Goal: Use online tool/utility: Utilize a website feature to perform a specific function

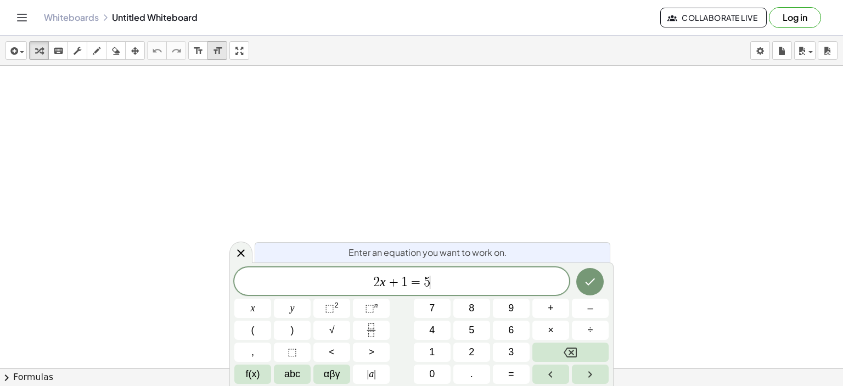
click at [444, 283] on span "2 x + 1 = 5 ​" at bounding box center [401, 281] width 335 height 15
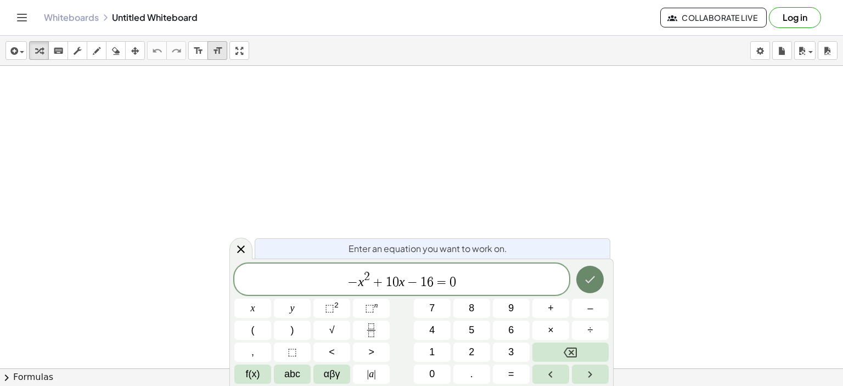
click at [586, 285] on icon "Done" at bounding box center [589, 279] width 13 height 13
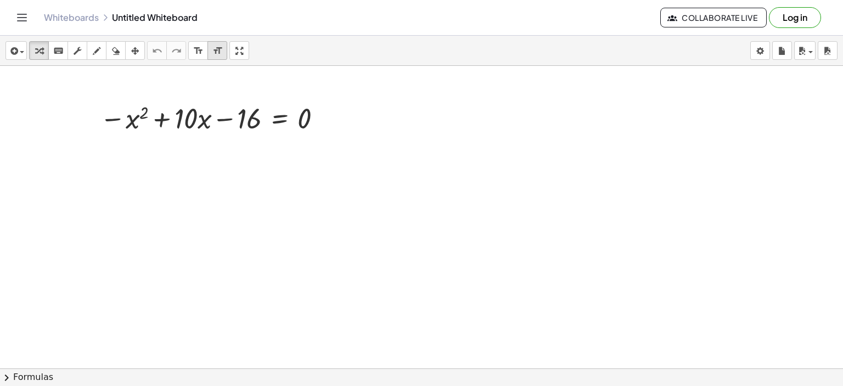
click at [397, 238] on div at bounding box center [421, 393] width 843 height 655
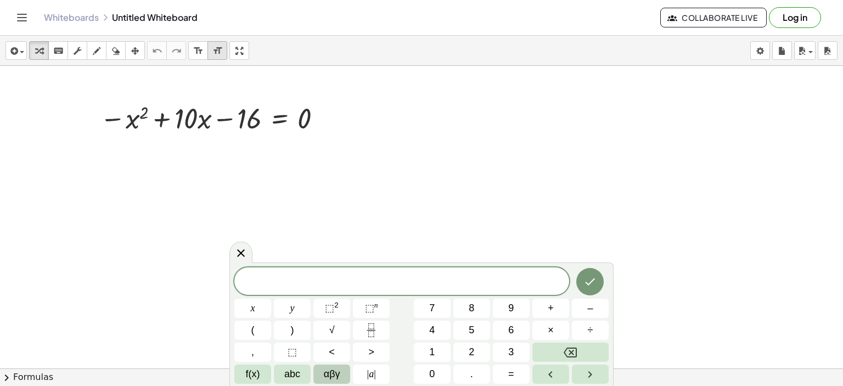
click at [330, 374] on span "αβγ" at bounding box center [332, 373] width 16 height 15
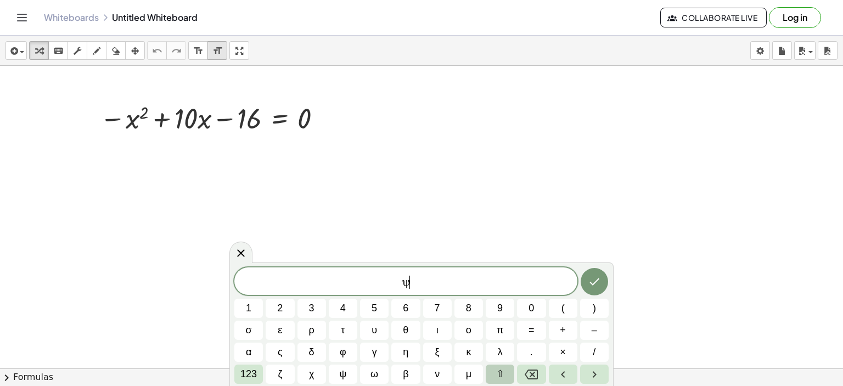
click at [497, 376] on span "⇧" at bounding box center [500, 373] width 8 height 15
click at [307, 351] on button "δ" at bounding box center [311, 351] width 29 height 19
click at [409, 285] on span "ψ Δ Δ ​" at bounding box center [405, 281] width 343 height 15
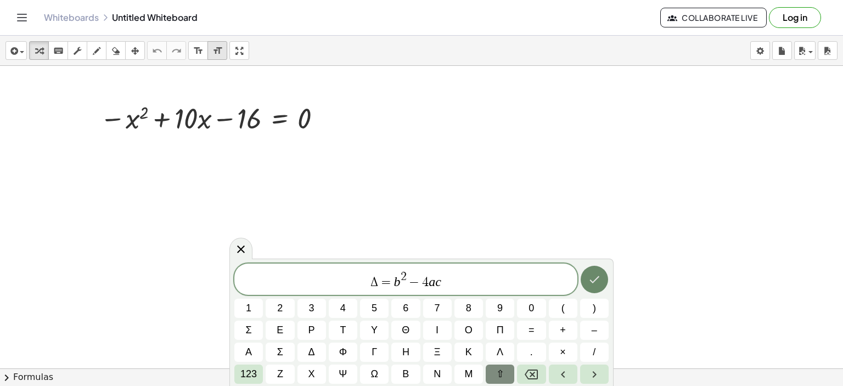
click at [597, 278] on icon "Done" at bounding box center [594, 279] width 10 height 7
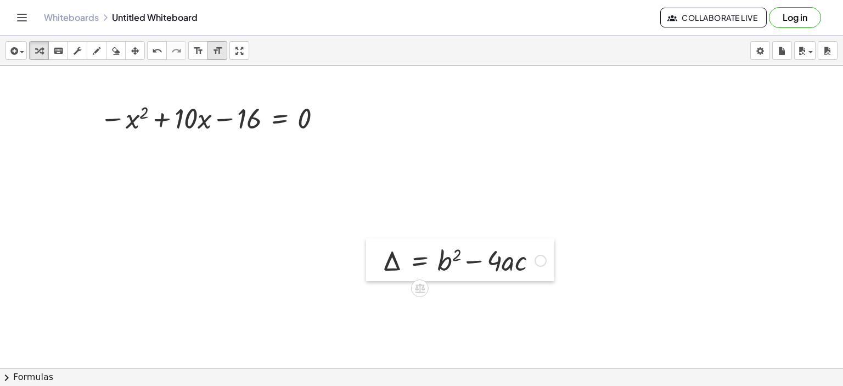
drag, startPoint x: 399, startPoint y: 250, endPoint x: 229, endPoint y: 247, distance: 170.1
click at [366, 249] on div at bounding box center [374, 259] width 16 height 43
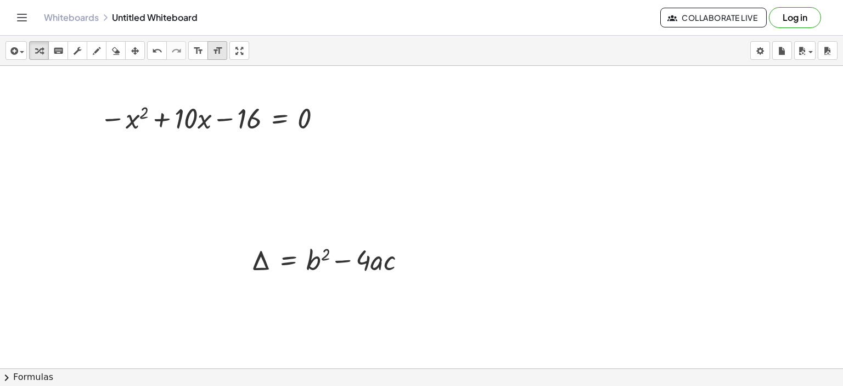
drag, startPoint x: 200, startPoint y: 240, endPoint x: 151, endPoint y: 198, distance: 63.8
click at [133, 186] on div at bounding box center [421, 393] width 843 height 655
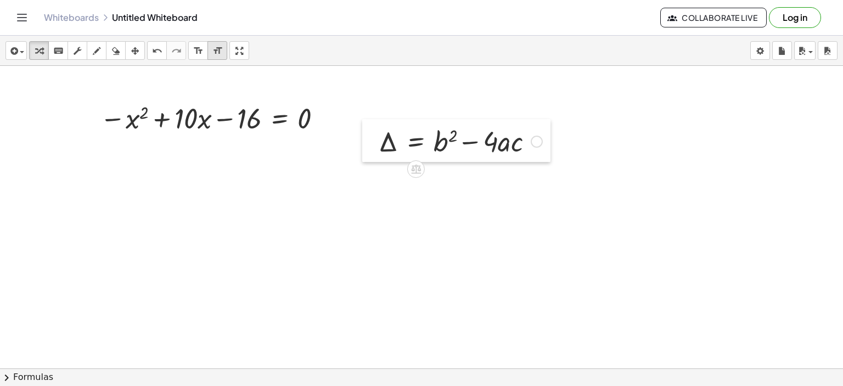
drag, startPoint x: 246, startPoint y: 247, endPoint x: 237, endPoint y: 164, distance: 83.9
click at [362, 160] on div at bounding box center [370, 140] width 16 height 43
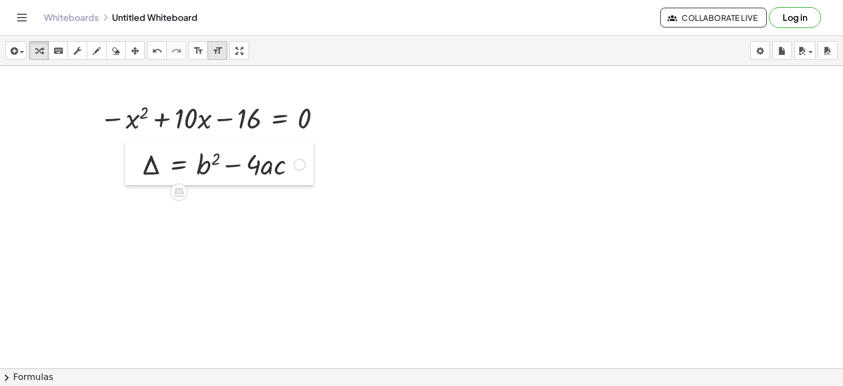
drag, startPoint x: 237, startPoint y: 164, endPoint x: 133, endPoint y: 153, distance: 104.8
click at [133, 153] on div at bounding box center [133, 163] width 16 height 43
click at [298, 163] on div at bounding box center [299, 165] width 12 height 12
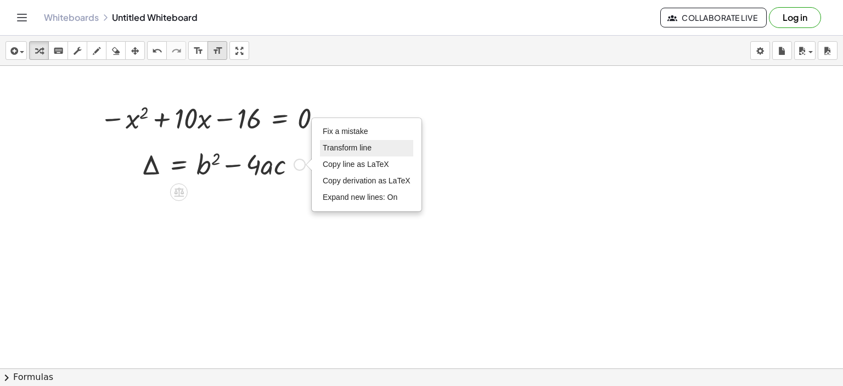
click at [346, 149] on span "Transform line" at bounding box center [347, 147] width 49 height 9
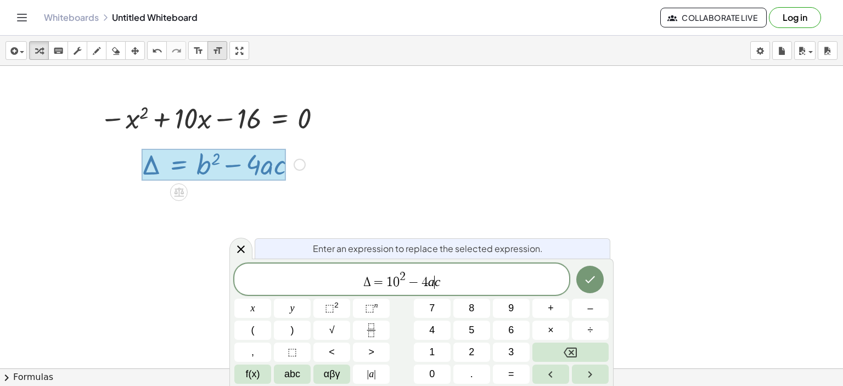
click at [432, 280] on var "a" at bounding box center [431, 281] width 7 height 14
click at [433, 283] on var "a" at bounding box center [431, 281] width 7 height 14
click at [589, 278] on icon "Done" at bounding box center [589, 278] width 13 height 13
click at [589, 278] on div at bounding box center [421, 393] width 843 height 655
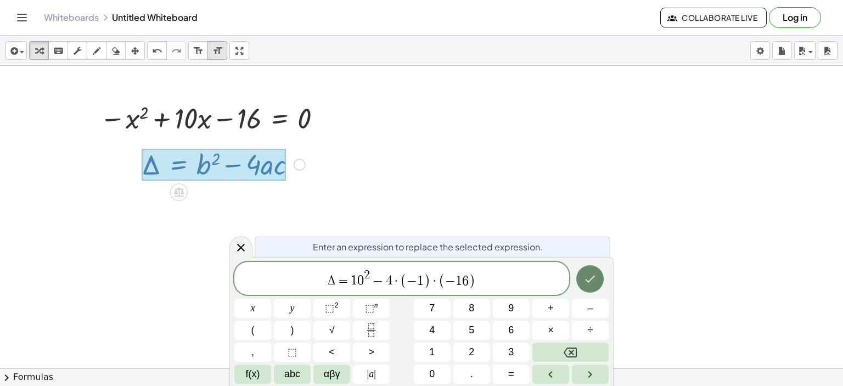
click at [589, 278] on icon "Done" at bounding box center [589, 278] width 13 height 13
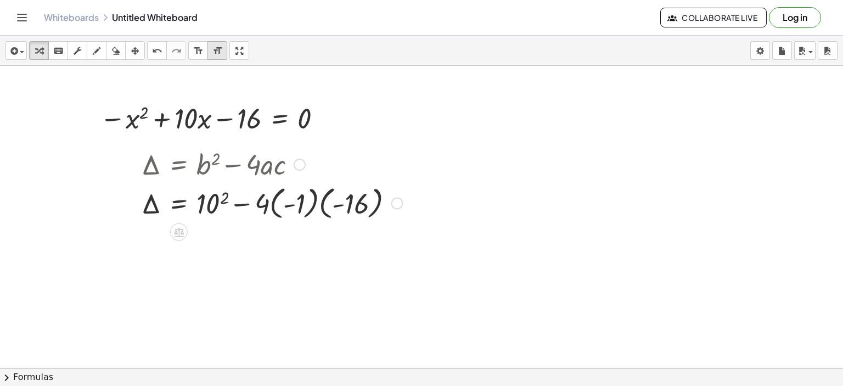
click at [223, 197] on div at bounding box center [272, 202] width 272 height 40
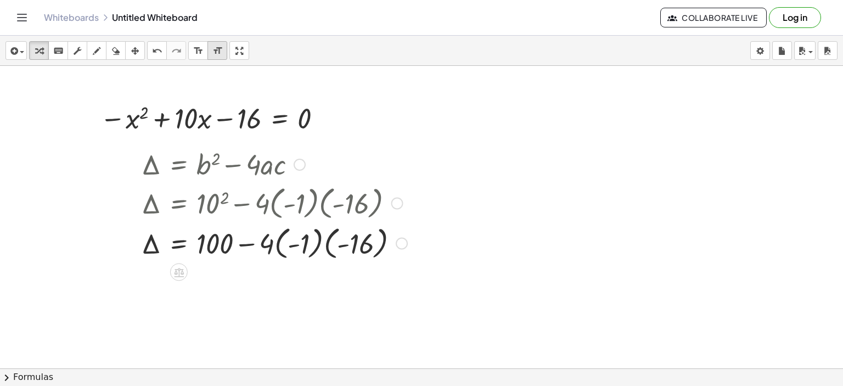
click at [276, 247] on div at bounding box center [274, 242] width 276 height 40
click at [276, 247] on div at bounding box center [272, 242] width 272 height 40
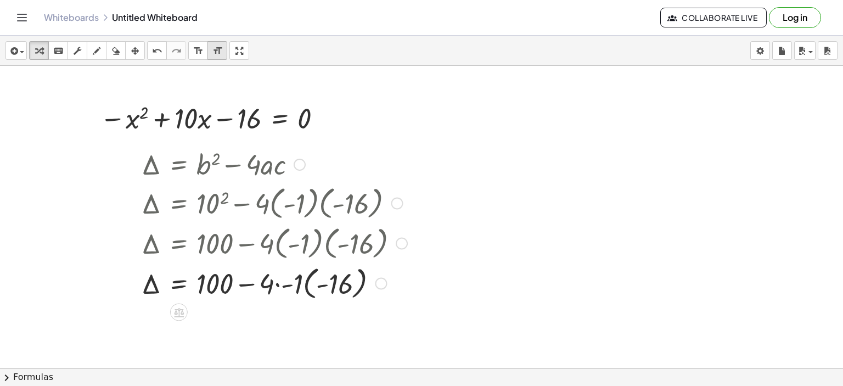
click at [278, 286] on div at bounding box center [274, 282] width 276 height 40
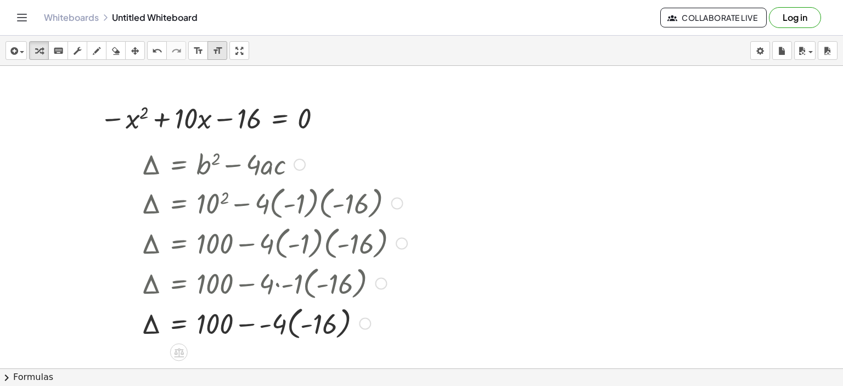
click at [287, 324] on div at bounding box center [274, 322] width 276 height 40
click at [287, 324] on div at bounding box center [274, 321] width 276 height 37
click at [290, 326] on div at bounding box center [274, 321] width 276 height 37
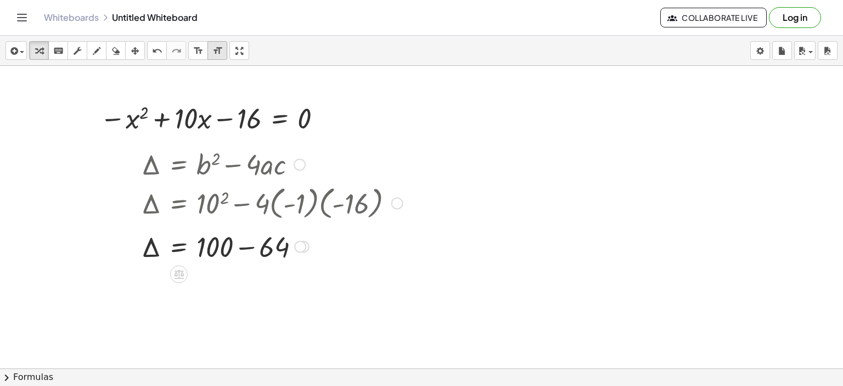
drag, startPoint x: 301, startPoint y: 321, endPoint x: 295, endPoint y: 241, distance: 80.8
click at [179, 246] on div "Δ = + − 100 64 Fix a mistake Transform line Copy line as LaTeX Copy derivation …" at bounding box center [179, 246] width 0 height 0
click at [246, 241] on div at bounding box center [272, 241] width 272 height 37
drag, startPoint x: 321, startPoint y: 116, endPoint x: 623, endPoint y: 116, distance: 301.7
click at [600, 121] on div "− x 2 + · 10 · x − 16 = 0 Δ = + b 2 − · 4 · a · c Δ = + 10 2 − · 4 · ( - 1 ) · …" at bounding box center [421, 393] width 843 height 655
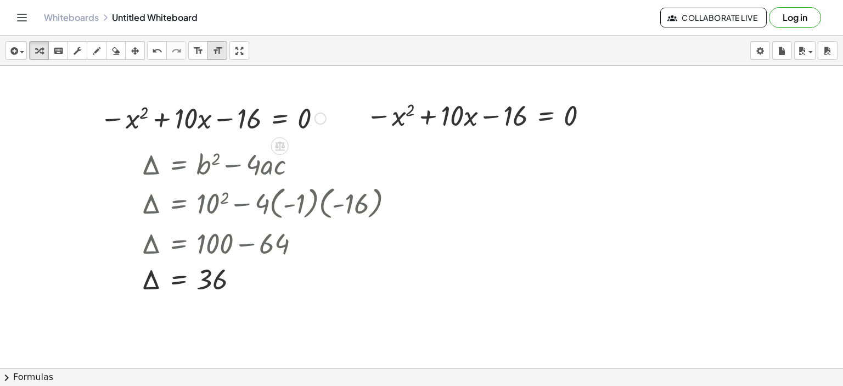
drag, startPoint x: 623, startPoint y: 116, endPoint x: 665, endPoint y: 109, distance: 42.8
click at [665, 109] on div at bounding box center [421, 393] width 843 height 655
drag, startPoint x: 369, startPoint y: 99, endPoint x: 349, endPoint y: 97, distance: 19.9
click at [380, 102] on div at bounding box center [478, 114] width 237 height 37
click at [134, 53] on icon "button" at bounding box center [135, 50] width 8 height 13
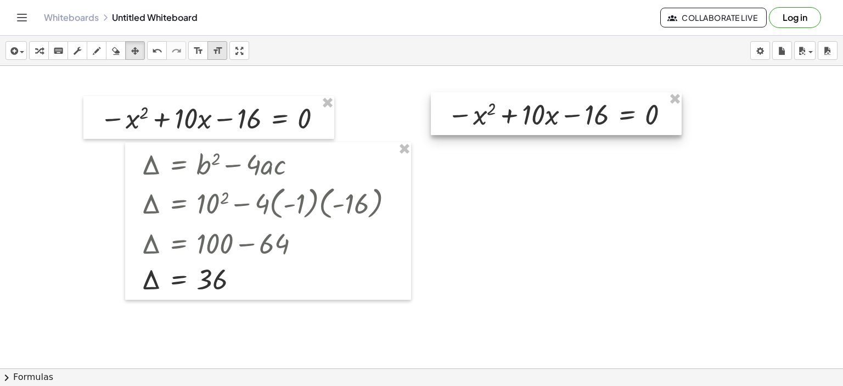
drag, startPoint x: 366, startPoint y: 103, endPoint x: 448, endPoint y: 102, distance: 81.2
click at [448, 102] on div at bounding box center [556, 113] width 251 height 43
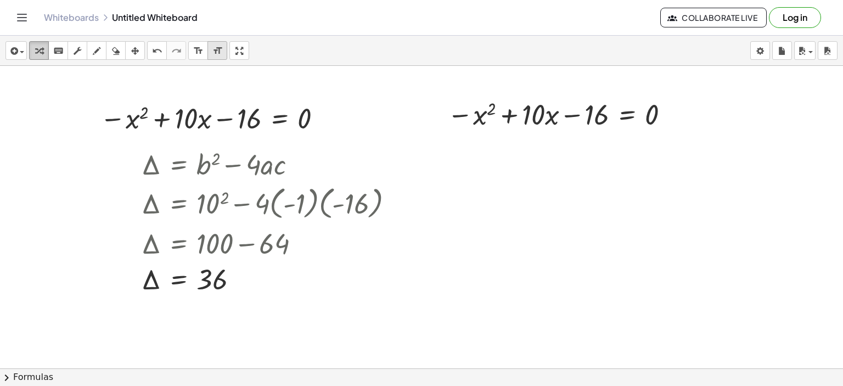
click at [38, 49] on icon "button" at bounding box center [39, 50] width 8 height 13
click at [4, 380] on span "chevron_right" at bounding box center [6, 377] width 13 height 13
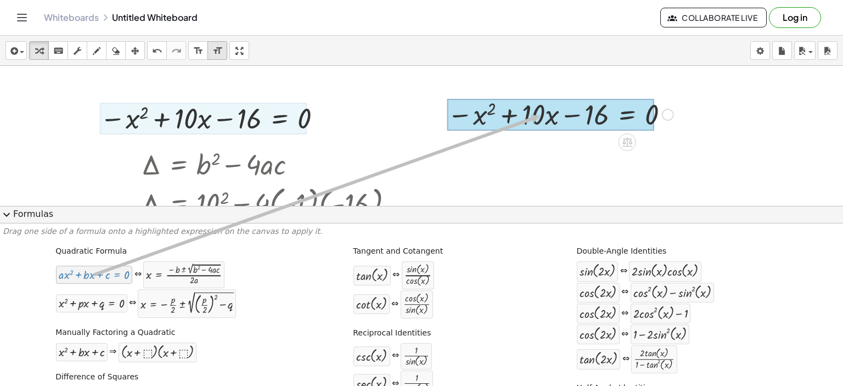
drag, startPoint x: 86, startPoint y: 276, endPoint x: 538, endPoint y: 116, distance: 480.0
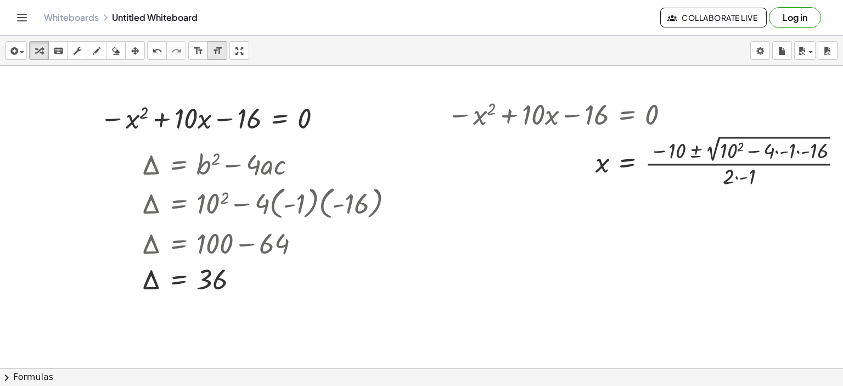
scroll to position [0, 29]
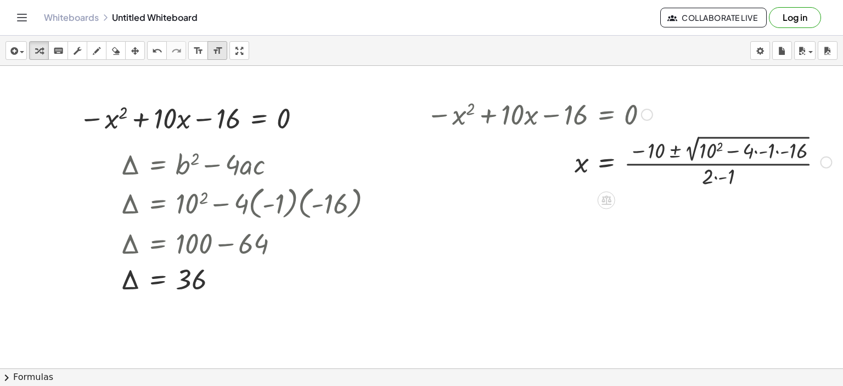
click at [710, 147] on div at bounding box center [629, 161] width 416 height 58
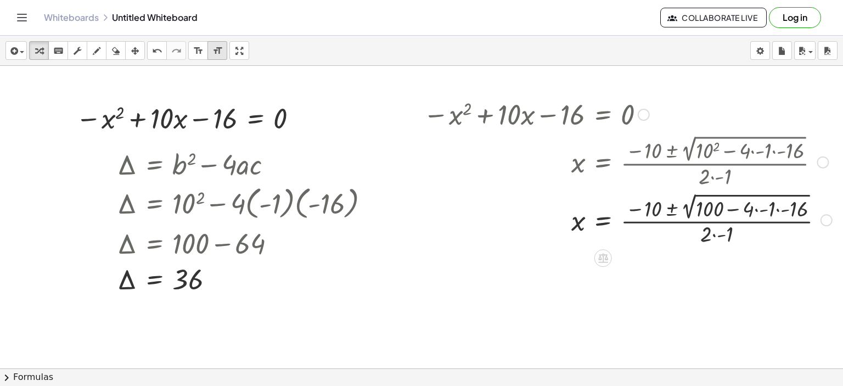
click at [748, 208] on div at bounding box center [627, 219] width 420 height 58
click at [750, 206] on div at bounding box center [627, 219] width 420 height 58
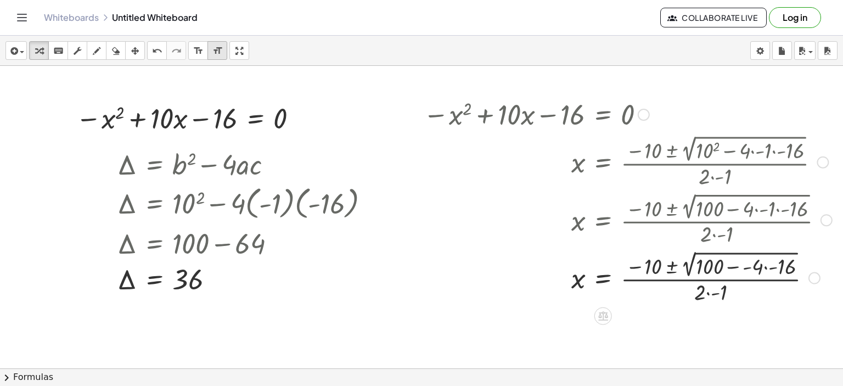
click at [760, 266] on div at bounding box center [627, 277] width 420 height 58
drag, startPoint x: 776, startPoint y: 278, endPoint x: 775, endPoint y: 272, distance: 5.7
click at [777, 276] on div at bounding box center [783, 278] width 12 height 12
click at [777, 274] on div at bounding box center [783, 278] width 12 height 12
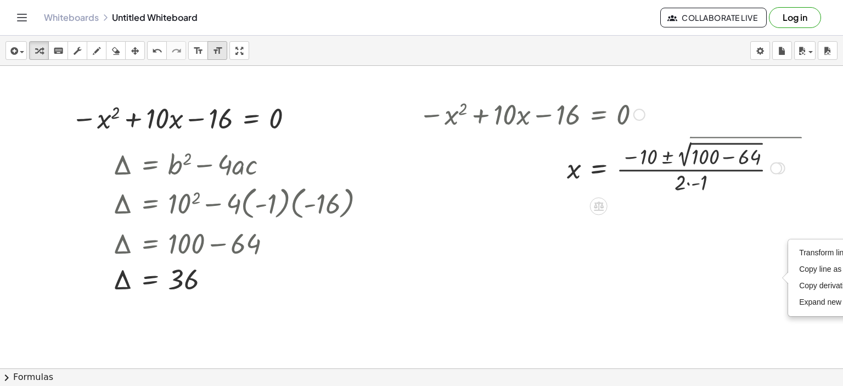
drag, startPoint x: 775, startPoint y: 272, endPoint x: 759, endPoint y: 160, distance: 113.5
click at [598, 168] on div "x = · ( − 10 ± 2 √ ( + − ) ) · 2 · - 1 100 64 Transform line Copy line as LaTeX…" at bounding box center [598, 168] width 0 height 0
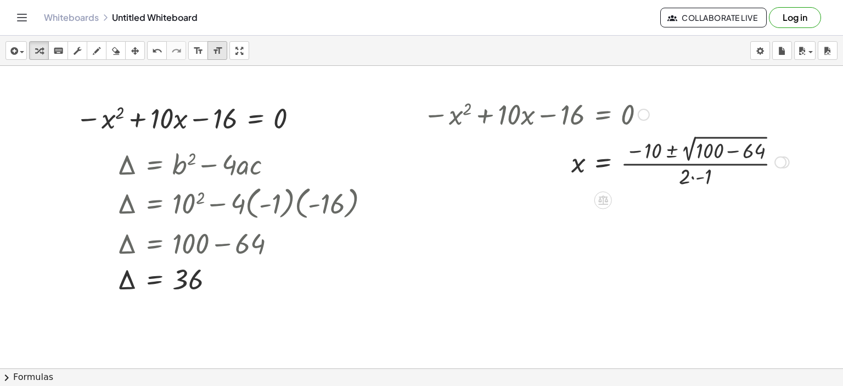
click at [728, 150] on div at bounding box center [605, 161] width 377 height 58
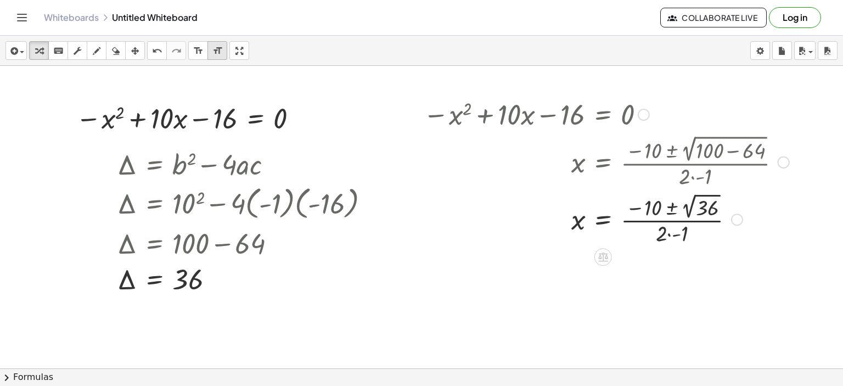
click at [663, 233] on div at bounding box center [605, 218] width 377 height 57
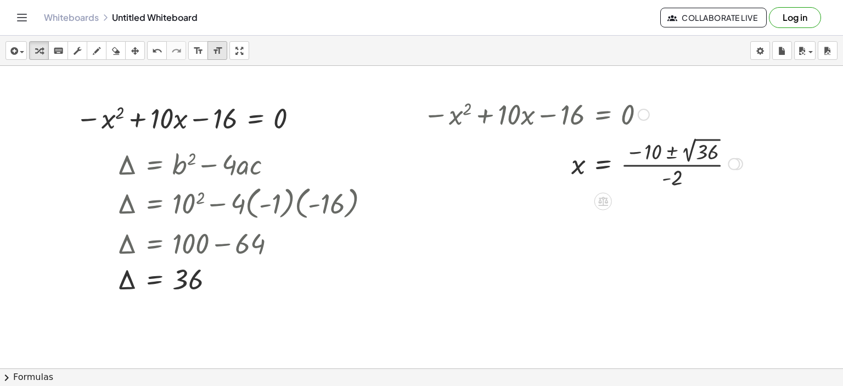
drag, startPoint x: 730, startPoint y: 274, endPoint x: 719, endPoint y: 159, distance: 115.8
click at [603, 164] on div "x = · ( − 10 ± 2 √ ) · 2 - 36 Transform line Copy line as LaTeX Copy derivation…" at bounding box center [603, 164] width 0 height 0
click at [667, 150] on div at bounding box center [582, 161] width 330 height 57
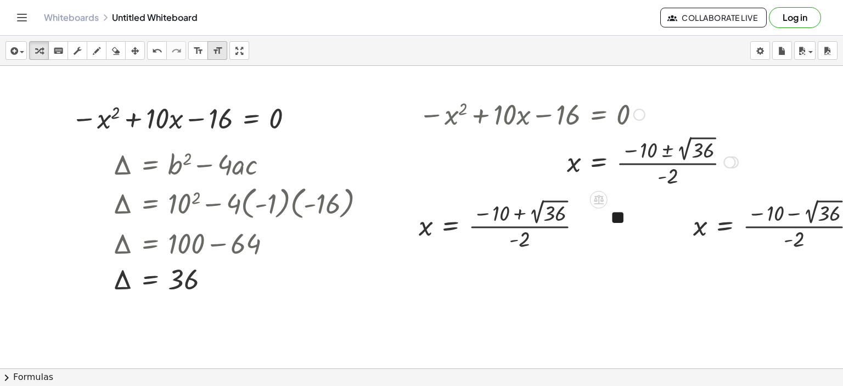
click at [667, 149] on div at bounding box center [578, 161] width 330 height 57
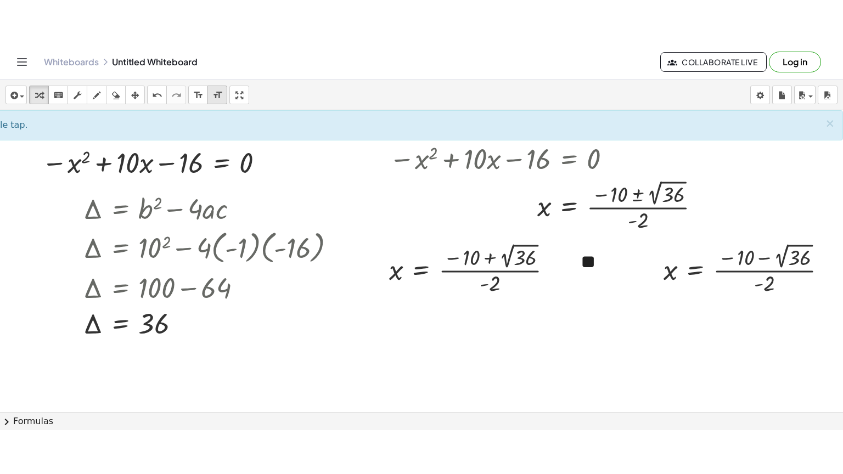
scroll to position [0, 66]
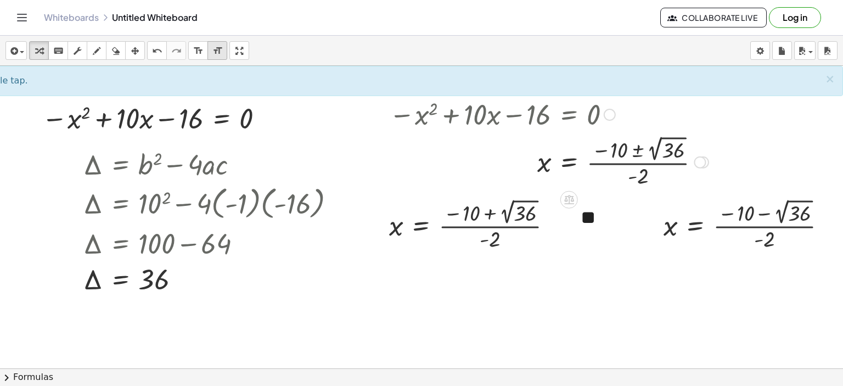
click at [650, 140] on div at bounding box center [548, 161] width 330 height 57
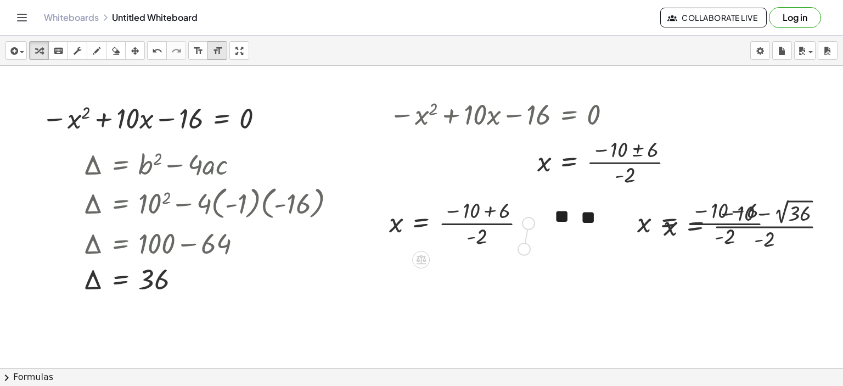
drag, startPoint x: 520, startPoint y: 223, endPoint x: 516, endPoint y: 254, distance: 31.0
click at [516, 254] on div "− x 2 + · 10 · x − 16 = 0 Δ = + b 2 − · 4 · a · c Δ = + 10 2 − · 4 · ( - 1 ) · …" at bounding box center [375, 393] width 867 height 655
click at [516, 254] on div "x = · ( − 10 + 2 √ 36 ) · - 2" at bounding box center [470, 224] width 196 height 63
drag, startPoint x: 243, startPoint y: 50, endPoint x: 243, endPoint y: 116, distance: 66.4
click at [243, 116] on div "insert select one: Math Expression Function Text Youtube Video Graphing Geometr…" at bounding box center [421, 211] width 843 height 350
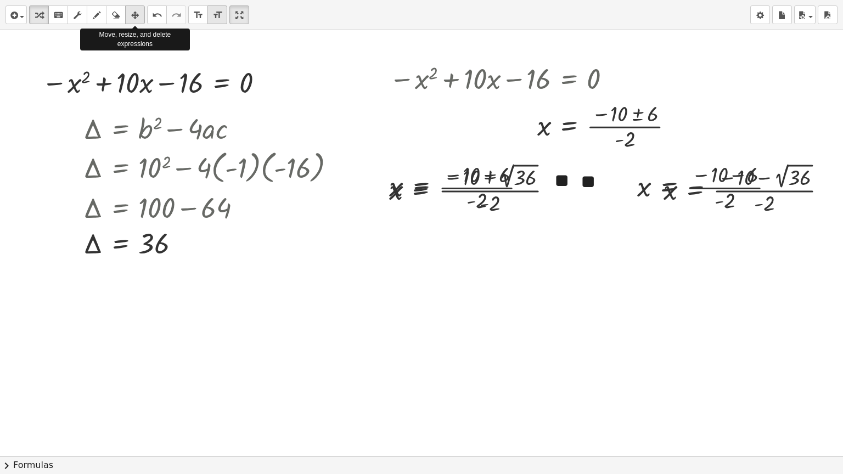
click at [134, 15] on icon "button" at bounding box center [135, 15] width 8 height 13
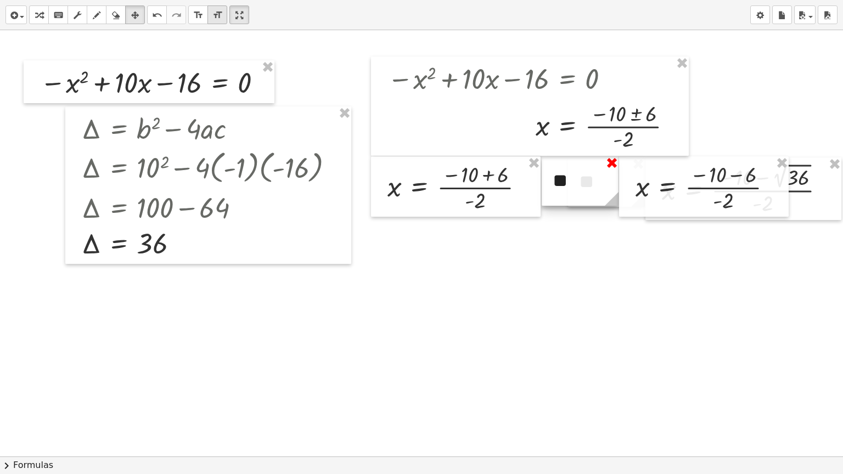
click at [603, 163] on div at bounding box center [606, 181] width 77 height 49
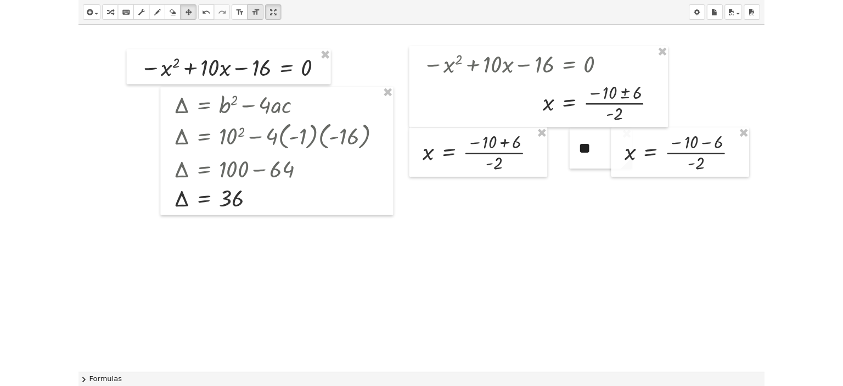
scroll to position [0, 32]
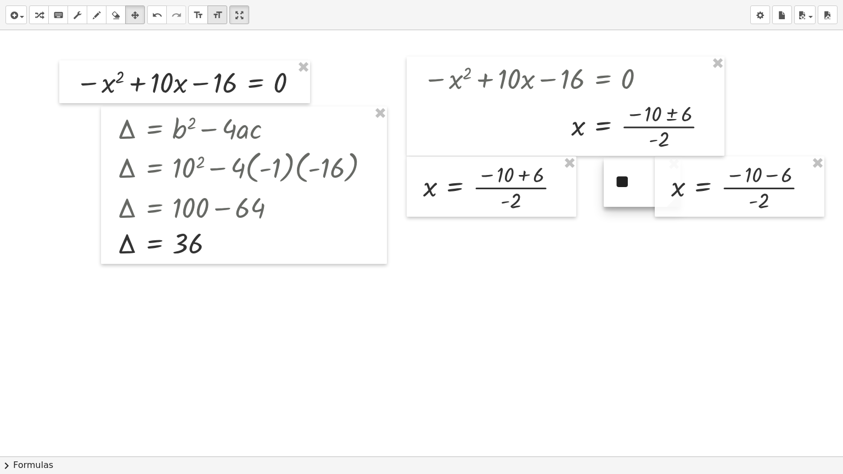
drag, startPoint x: 636, startPoint y: 170, endPoint x: 618, endPoint y: 179, distance: 19.6
click at [619, 178] on div at bounding box center [641, 181] width 77 height 49
drag, startPoint x: 612, startPoint y: 185, endPoint x: 595, endPoint y: 208, distance: 29.0
click at [595, 207] on div at bounding box center [606, 214] width 77 height 49
click at [594, 210] on div at bounding box center [606, 214] width 77 height 49
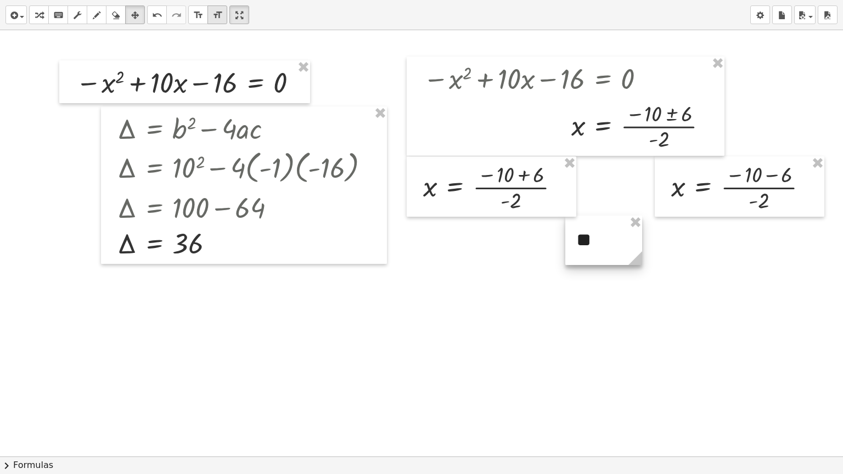
drag, startPoint x: 595, startPoint y: 221, endPoint x: 595, endPoint y: 231, distance: 9.9
click at [595, 231] on div at bounding box center [603, 240] width 77 height 49
click at [37, 18] on icon "button" at bounding box center [39, 15] width 8 height 13
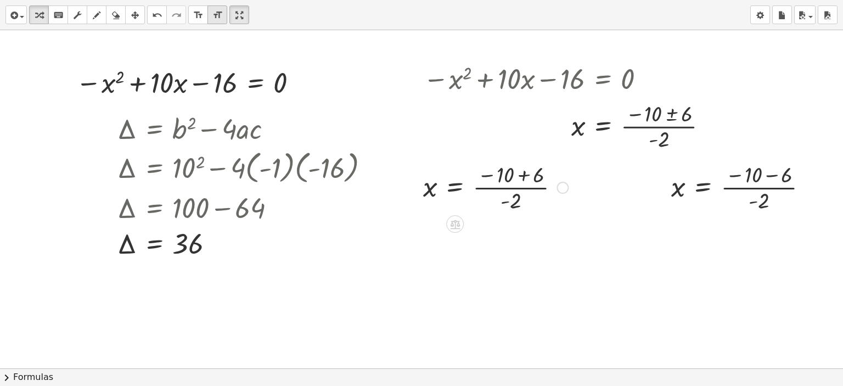
click at [516, 213] on div at bounding box center [495, 186] width 156 height 55
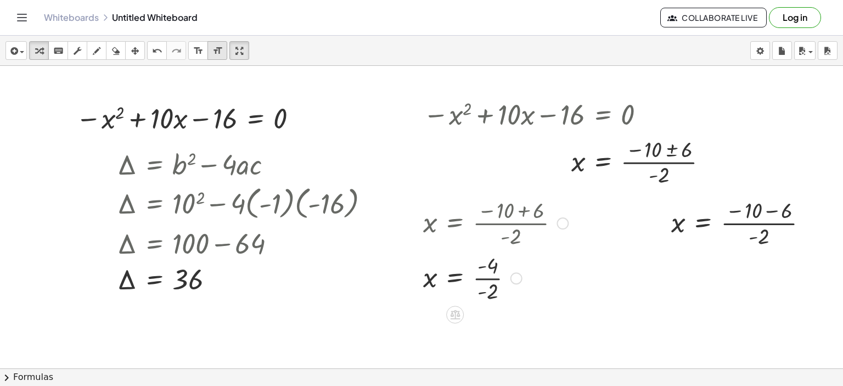
click at [480, 276] on div at bounding box center [495, 277] width 156 height 55
click at [764, 213] on div at bounding box center [743, 222] width 156 height 55
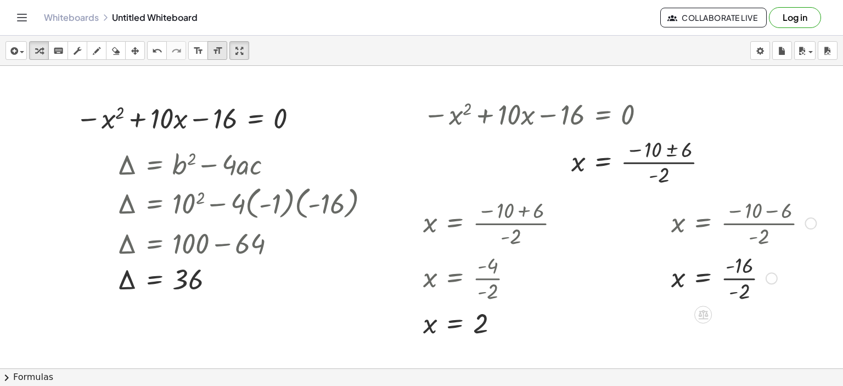
click at [732, 277] on div at bounding box center [743, 277] width 156 height 55
click at [456, 36] on div "insert select one: Math Expression Function Text Youtube Video Graphing Geometr…" at bounding box center [421, 51] width 843 height 30
